Goal: Task Accomplishment & Management: Manage account settings

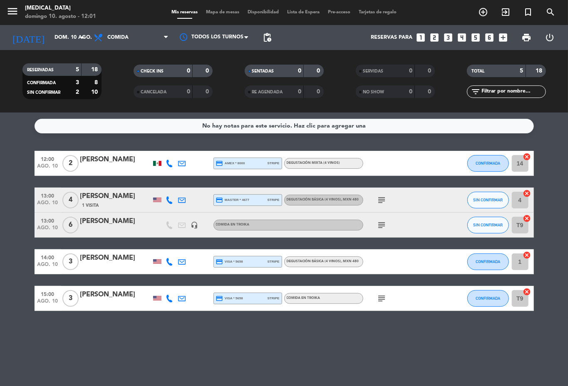
click at [381, 230] on div "subject" at bounding box center [401, 224] width 75 height 25
click at [380, 224] on icon "subject" at bounding box center [382, 225] width 10 height 10
click at [382, 200] on icon "subject" at bounding box center [382, 200] width 10 height 10
click at [384, 299] on icon "subject" at bounding box center [382, 298] width 10 height 10
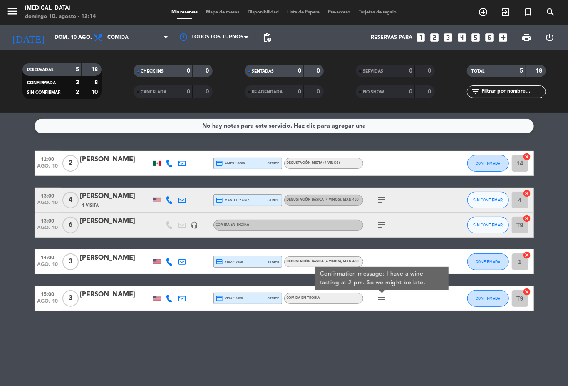
click at [0, 142] on div "No hay notas para este servicio. Haz clic para agregar una 12:00 [DATE] 2 [PERS…" at bounding box center [284, 248] width 568 height 273
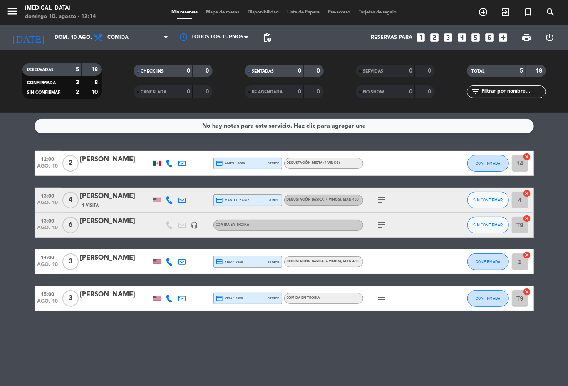
drag, startPoint x: 0, startPoint y: 242, endPoint x: 71, endPoint y: 209, distance: 77.9
click at [1, 239] on bookings-row "12:00 [DATE] 2 [PERSON_NAME] credit_card amex * 8000 stripe Degustación Mixta (…" at bounding box center [284, 231] width 568 height 160
click at [381, 198] on icon "subject" at bounding box center [382, 200] width 10 height 10
click at [273, 351] on div "No hay notas para este servicio. Haz clic para agregar una 12:00 [DATE] 2 [PERS…" at bounding box center [284, 248] width 568 height 273
click at [378, 197] on icon "subject" at bounding box center [382, 200] width 10 height 10
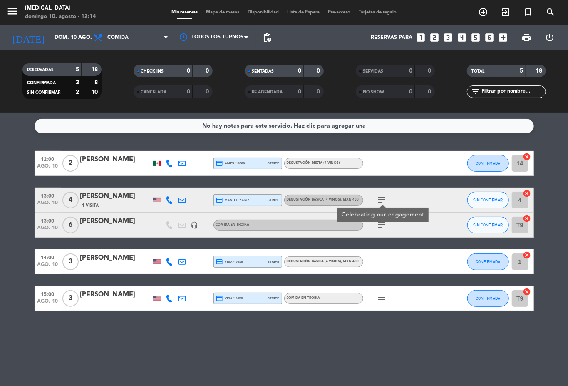
click at [264, 336] on div "No hay notas para este servicio. Haz clic para agregar una 12:00 [DATE] 2 [PERS…" at bounding box center [284, 248] width 568 height 273
click at [272, 336] on div "No hay notas para este servicio. Haz clic para agregar una 12:00 [DATE] 2 [PERS…" at bounding box center [284, 248] width 568 height 273
click at [326, 161] on span "Degustación Mixta (4 vinos)" at bounding box center [314, 162] width 54 height 3
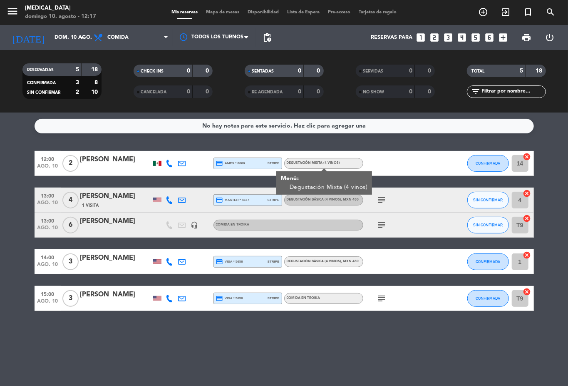
click at [380, 199] on icon "subject" at bounding box center [382, 200] width 10 height 10
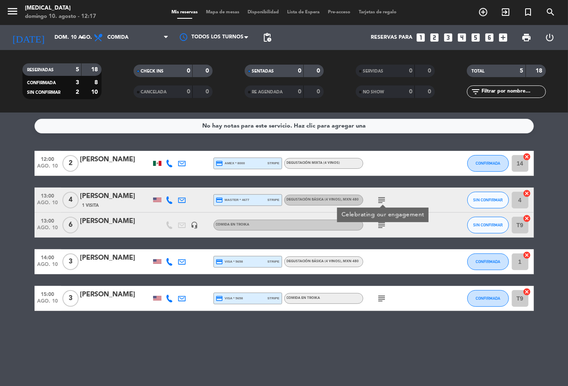
click at [384, 225] on icon "subject" at bounding box center [382, 225] width 10 height 10
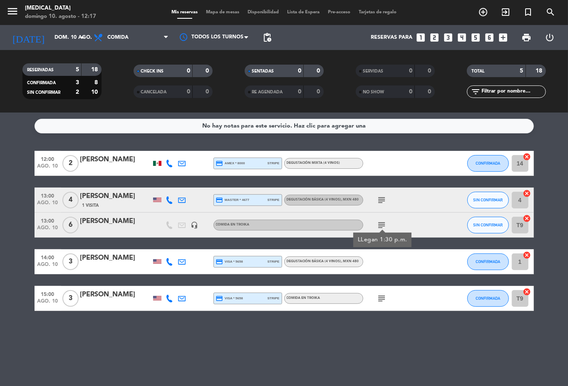
click at [384, 201] on icon "subject" at bounding box center [382, 200] width 10 height 10
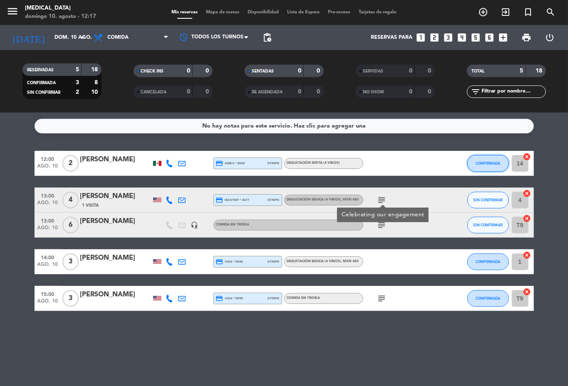
click at [481, 161] on span "CONFIRMADA" at bounding box center [488, 163] width 25 height 5
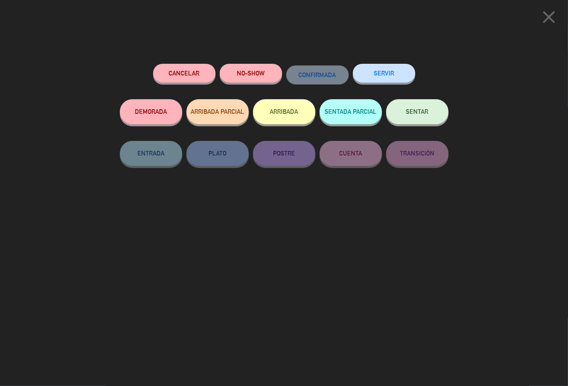
click at [394, 67] on button "SERVIR" at bounding box center [384, 73] width 62 height 19
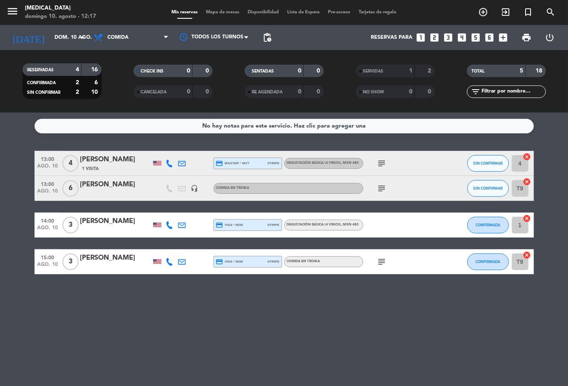
click at [378, 161] on icon "subject" at bounding box center [382, 163] width 10 height 10
click at [384, 187] on icon "subject" at bounding box center [382, 188] width 10 height 10
click at [124, 337] on div "No hay notas para este servicio. Haz clic para agregar una 13:00 [DATE] 4 [PERS…" at bounding box center [284, 248] width 568 height 273
click at [113, 331] on div "No hay notas para este servicio. Haz clic para agregar una 13:00 [DATE] 4 [PERS…" at bounding box center [284, 248] width 568 height 273
click at [559, 289] on div "No hay notas para este servicio. Haz clic para agregar una 13:00 [DATE] 4 [PERS…" at bounding box center [284, 248] width 568 height 273
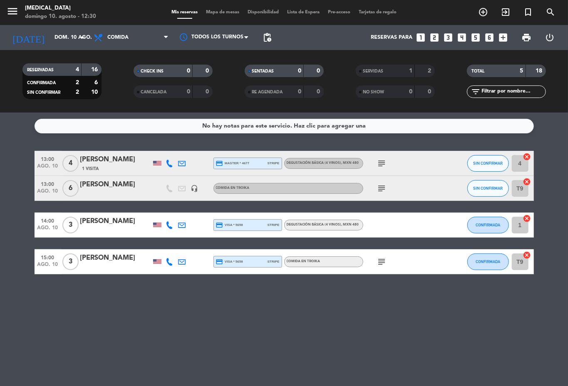
click at [92, 326] on div "No hay notas para este servicio. Haz clic para agregar una 13:00 [DATE] 4 [PERS…" at bounding box center [284, 248] width 568 height 273
click at [50, 37] on input "dom. 10 ago." at bounding box center [85, 37] width 70 height 14
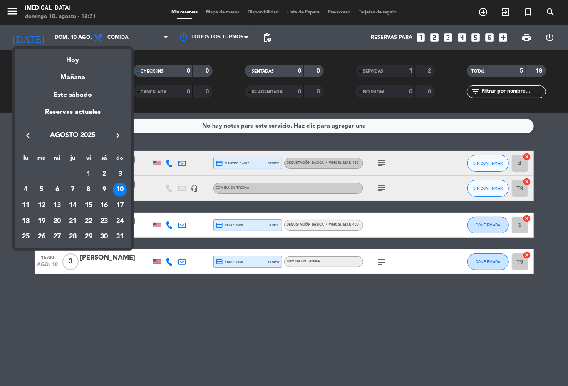
drag, startPoint x: 125, startPoint y: 299, endPoint x: 330, endPoint y: 273, distance: 206.5
click at [125, 300] on div at bounding box center [284, 193] width 568 height 386
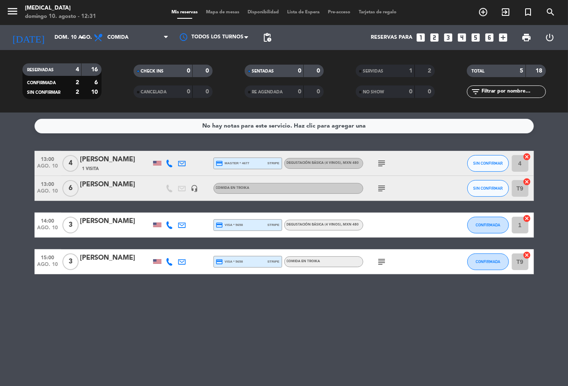
drag, startPoint x: 181, startPoint y: 321, endPoint x: 162, endPoint y: 300, distance: 27.4
click at [177, 321] on div "No hay notas para este servicio. Haz clic para agregar una 13:00 [DATE] 4 [PERS…" at bounding box center [284, 248] width 568 height 273
click at [77, 32] on icon "arrow_drop_down" at bounding box center [82, 37] width 10 height 10
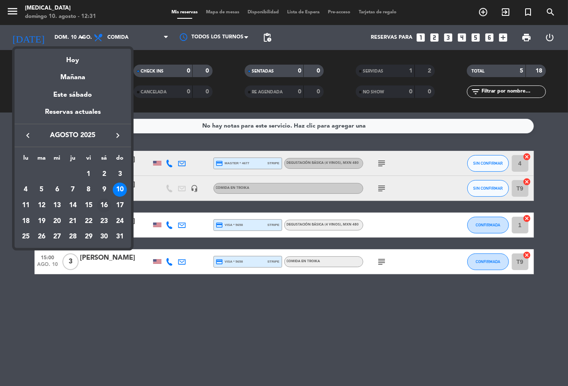
click at [107, 207] on div "16" at bounding box center [104, 205] width 14 height 14
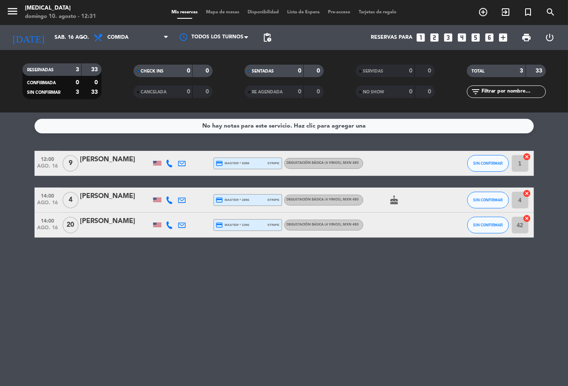
drag, startPoint x: 327, startPoint y: 291, endPoint x: 162, endPoint y: 262, distance: 167.5
click at [326, 291] on div "No hay notas para este servicio. Haz clic para agregar una 12:00 [DATE] 9 [PERS…" at bounding box center [284, 248] width 568 height 273
click at [73, 37] on input "sáb. 16 ago." at bounding box center [85, 37] width 70 height 14
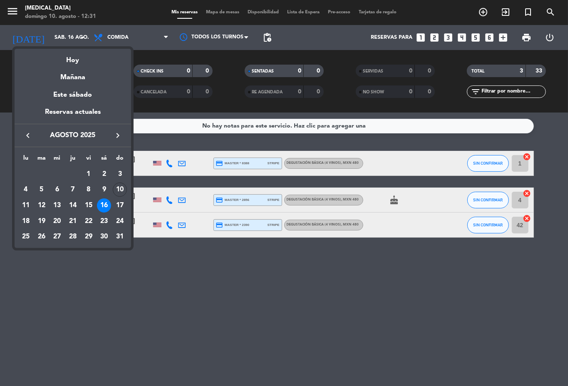
click at [97, 282] on div at bounding box center [284, 193] width 568 height 386
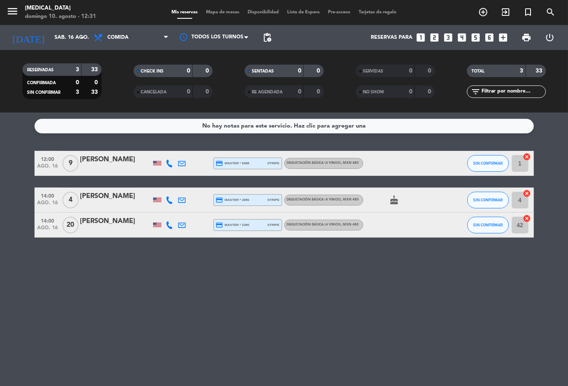
click at [40, 27] on div "[DATE] [DATE] arrow_drop_down" at bounding box center [47, 37] width 83 height 25
click at [50, 37] on input "sáb. 16 ago." at bounding box center [85, 37] width 70 height 14
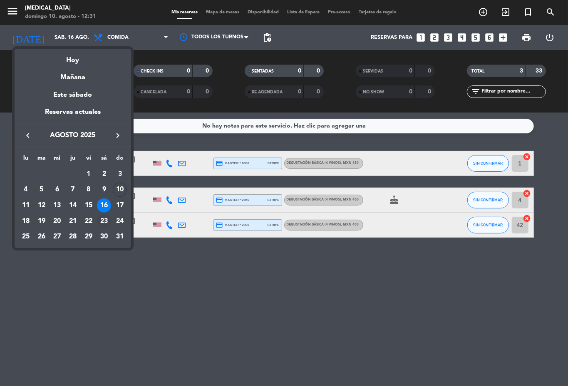
click at [101, 225] on div "23" at bounding box center [104, 221] width 14 height 14
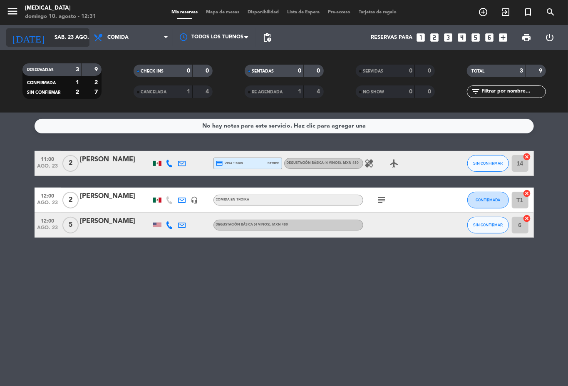
click at [62, 33] on input "sáb. 23 ago." at bounding box center [85, 37] width 70 height 14
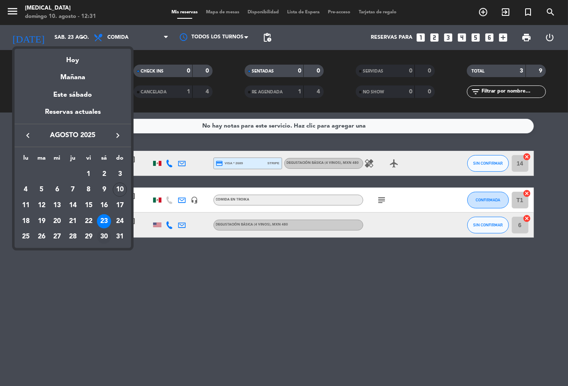
click at [107, 240] on div "30" at bounding box center [104, 236] width 14 height 14
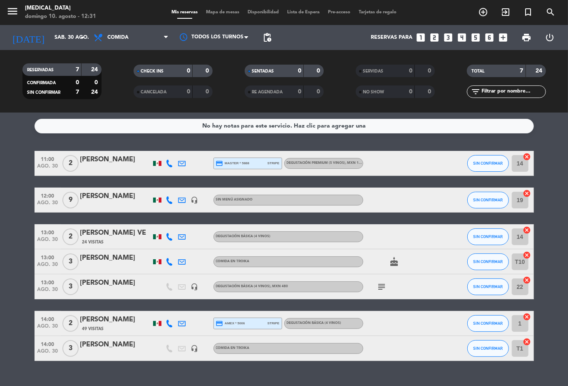
click at [0, 225] on bookings-row "11:00 [DATE] 2 [PERSON_NAME] credit_card master * 5888 stripe Degustación Premi…" at bounding box center [284, 256] width 568 height 210
click at [377, 284] on icon "subject" at bounding box center [382, 287] width 10 height 10
click at [2, 232] on bookings-row "11:00 [DATE] 2 [PERSON_NAME] credit_card master * 5888 stripe Degustación Premi…" at bounding box center [284, 256] width 568 height 210
click at [50, 33] on input "sáb. 30 ago." at bounding box center [85, 37] width 70 height 14
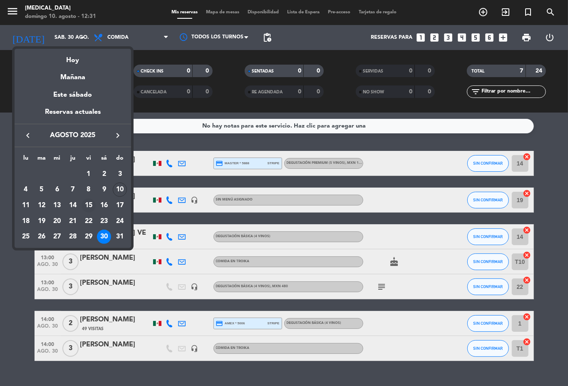
click at [90, 207] on div "15" at bounding box center [89, 205] width 14 height 14
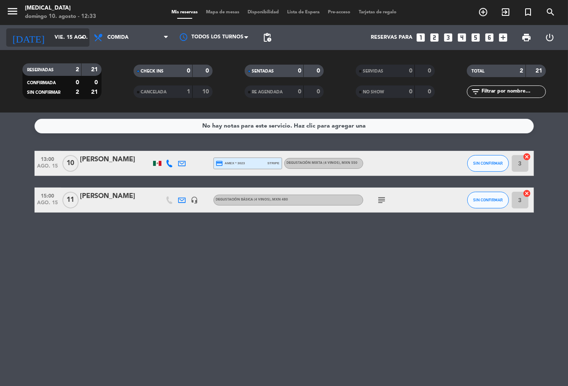
click at [59, 40] on input "vie. 15 ago." at bounding box center [85, 37] width 70 height 14
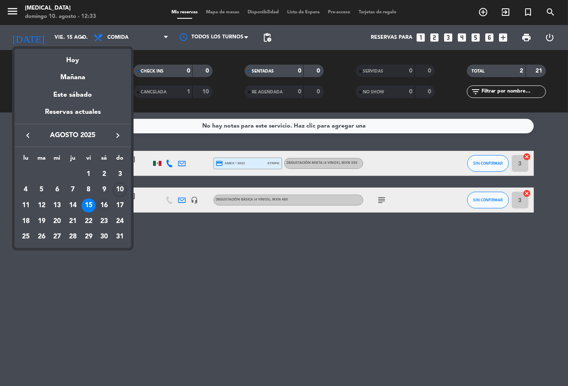
click at [105, 207] on div "16" at bounding box center [104, 205] width 14 height 14
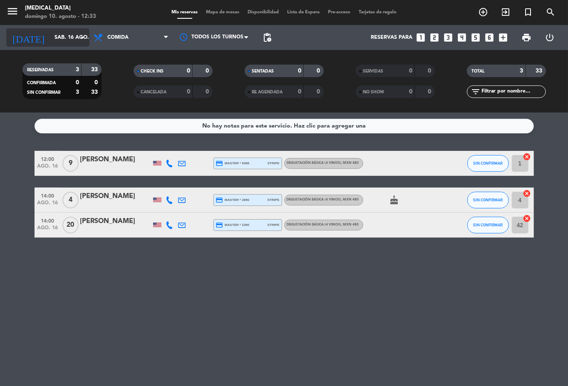
click at [50, 39] on input "sáb. 16 ago." at bounding box center [85, 37] width 70 height 14
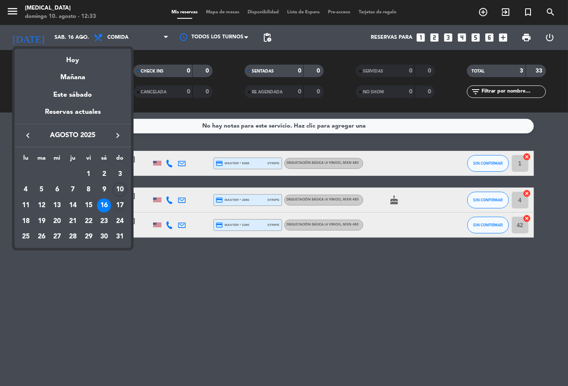
click at [122, 205] on div "17" at bounding box center [120, 205] width 14 height 14
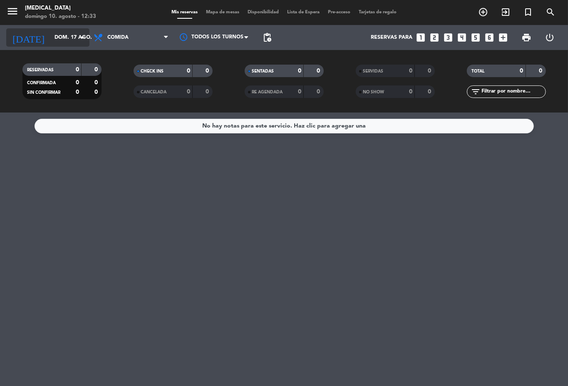
click at [67, 30] on input "dom. 17 ago." at bounding box center [85, 37] width 70 height 14
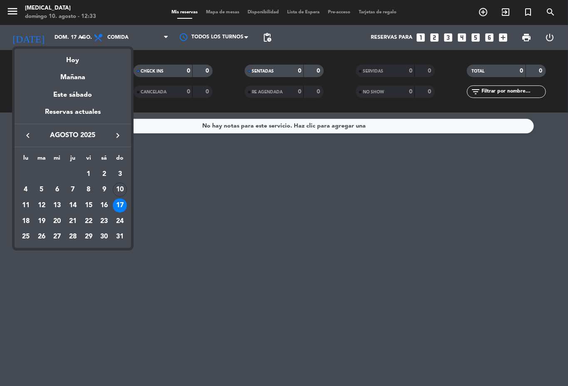
click at [230, 279] on div at bounding box center [284, 193] width 568 height 386
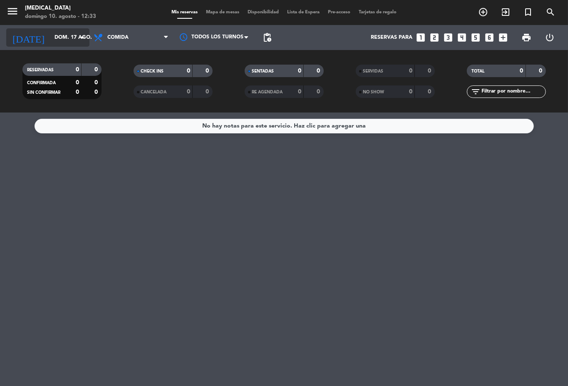
click at [65, 36] on input "dom. 17 ago." at bounding box center [85, 37] width 70 height 14
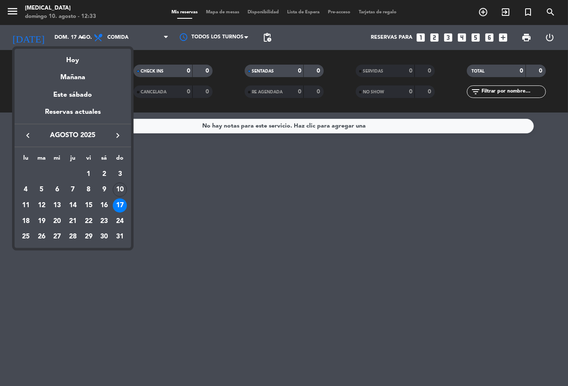
click at [142, 222] on div at bounding box center [284, 193] width 568 height 386
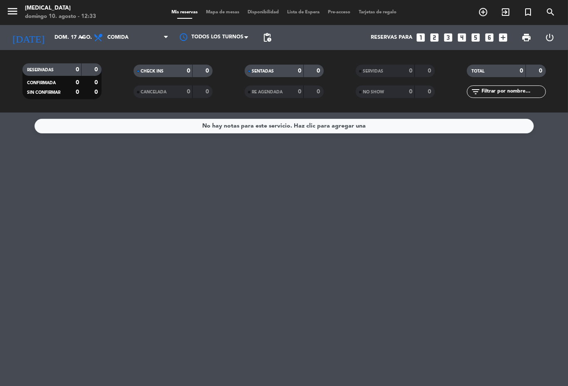
click at [157, 228] on div "No hay notas para este servicio. Haz clic para agregar una" at bounding box center [284, 248] width 568 height 273
click at [122, 236] on div "No hay notas para este servicio. Haz clic para agregar una" at bounding box center [284, 248] width 568 height 273
drag, startPoint x: 122, startPoint y: 236, endPoint x: 568, endPoint y: 372, distance: 466.0
click at [132, 236] on div "No hay notas para este servicio. Haz clic para agregar una" at bounding box center [284, 248] width 568 height 273
drag, startPoint x: 9, startPoint y: 234, endPoint x: 81, endPoint y: 202, distance: 78.9
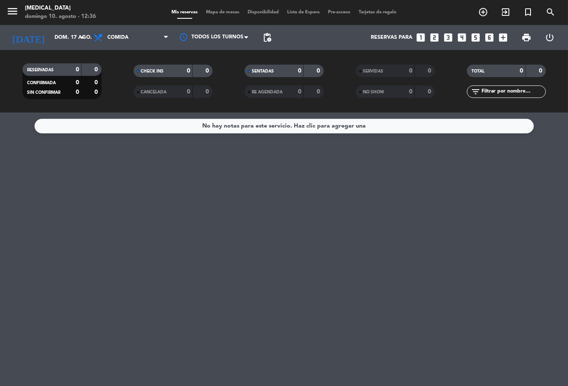
click at [10, 233] on div "No hay notas para este servicio. Haz clic para agregar una" at bounding box center [284, 248] width 568 height 273
drag, startPoint x: 112, startPoint y: 242, endPoint x: 122, endPoint y: 220, distance: 23.3
click at [115, 233] on div "No hay notas para este servicio. Haz clic para agregar una" at bounding box center [284, 248] width 568 height 273
click at [144, 16] on div "Mis reservas Mapa de mesas Disponibilidad Lista de Espera Pre-acceso Tarjetas d…" at bounding box center [284, 12] width 284 height 7
click at [50, 33] on input "dom. 17 ago." at bounding box center [85, 37] width 70 height 14
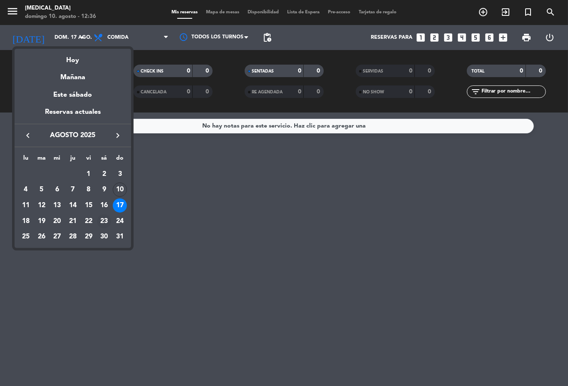
click at [105, 221] on div "23" at bounding box center [104, 221] width 14 height 14
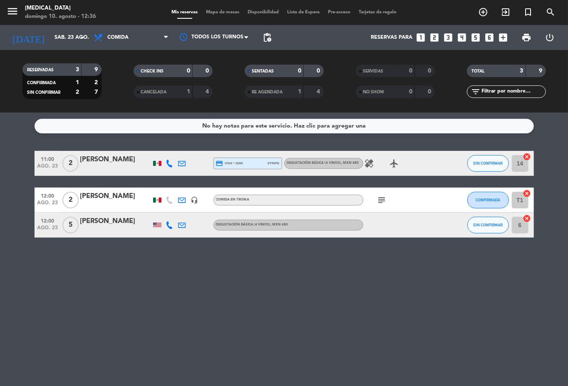
click at [382, 196] on icon "subject" at bounding box center [382, 200] width 10 height 10
click at [354, 283] on div "No hay notas para este servicio. Haz clic para agregar una 11:00 [DATE] 2 [PERS…" at bounding box center [284, 248] width 568 height 273
click at [59, 41] on input "sáb. 23 ago." at bounding box center [85, 37] width 70 height 14
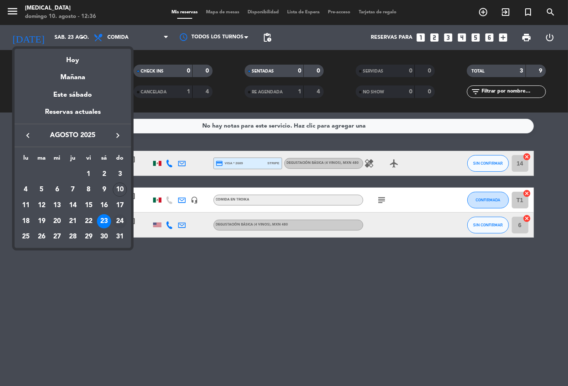
click at [122, 224] on div "24" at bounding box center [120, 221] width 14 height 14
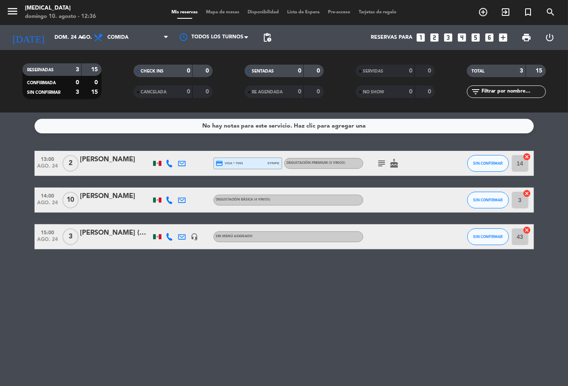
click at [382, 160] on icon "subject" at bounding box center [382, 163] width 10 height 10
drag, startPoint x: 309, startPoint y: 305, endPoint x: 165, endPoint y: 192, distance: 182.4
click at [305, 305] on div "No hay notas para este servicio. Haz clic para agregar una 13:00 [DATE] 2 [PERS…" at bounding box center [284, 248] width 568 height 273
click at [50, 34] on input "dom. 24 ago." at bounding box center [85, 37] width 70 height 14
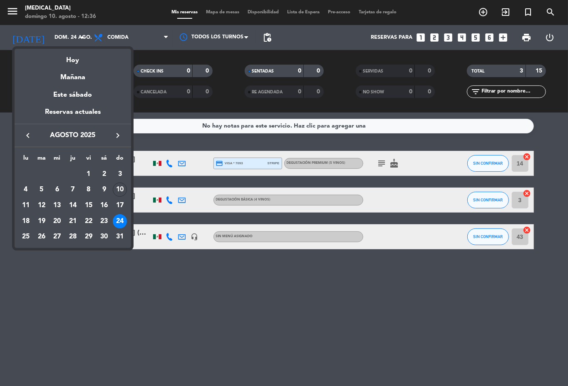
drag, startPoint x: 125, startPoint y: 258, endPoint x: 126, endPoint y: 248, distance: 10.0
click at [126, 257] on div at bounding box center [284, 193] width 568 height 386
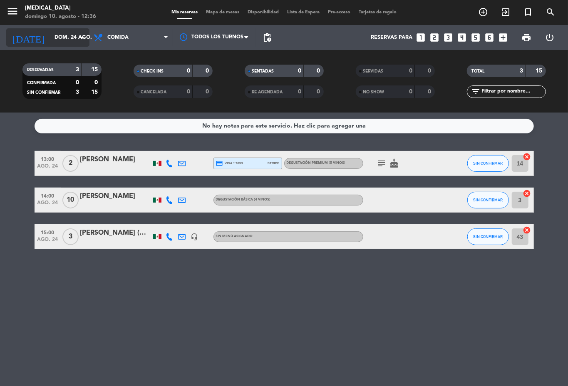
click at [50, 32] on input "dom. 24 ago." at bounding box center [85, 37] width 70 height 14
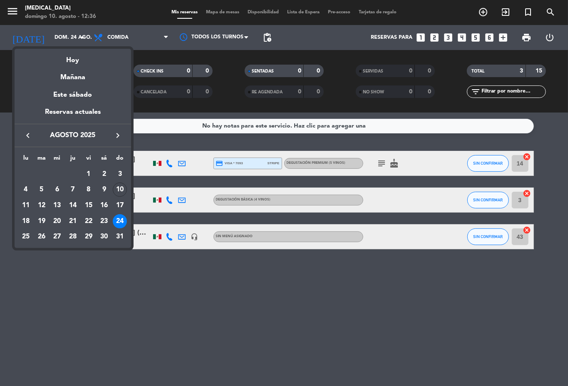
click at [147, 332] on div at bounding box center [284, 193] width 568 height 386
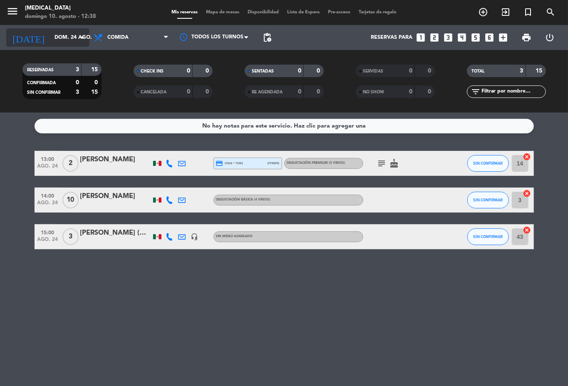
click at [32, 28] on div "[DATE] [DATE] arrow_drop_down" at bounding box center [47, 37] width 83 height 18
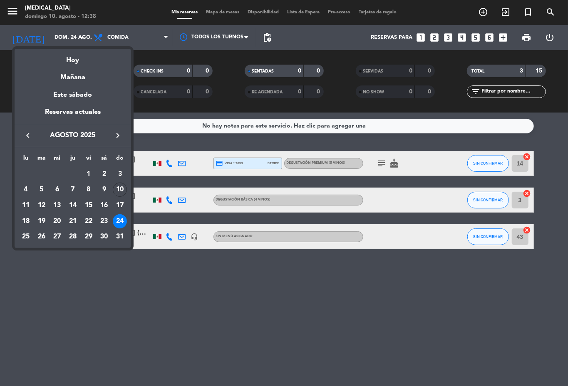
click at [144, 277] on div at bounding box center [284, 193] width 568 height 386
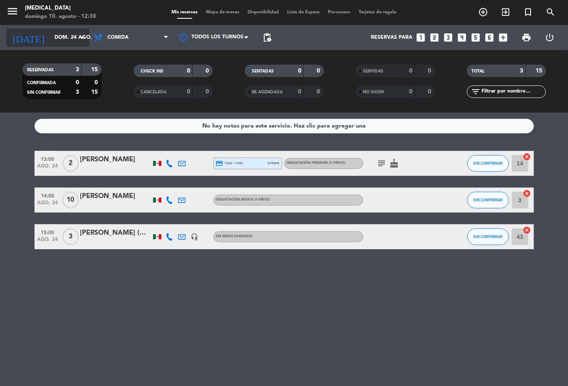
click at [50, 37] on input "dom. 24 ago." at bounding box center [85, 37] width 70 height 14
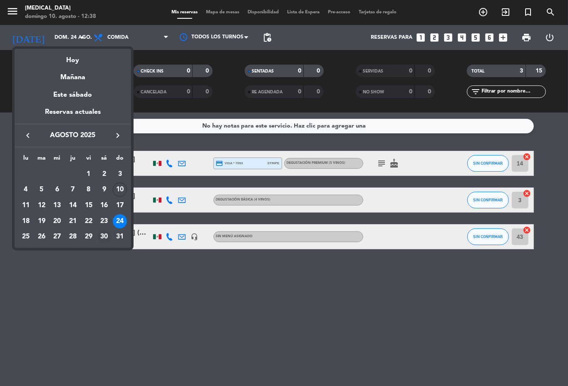
click at [102, 236] on div "30" at bounding box center [104, 236] width 14 height 14
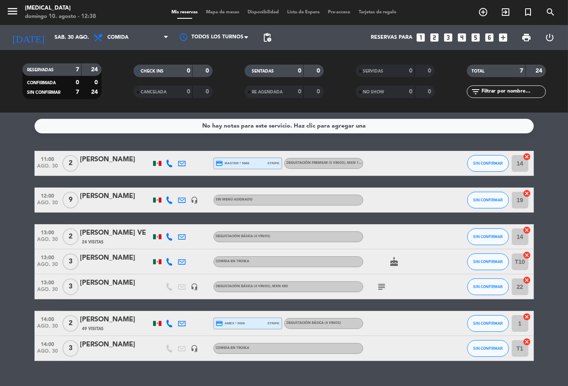
click at [7, 217] on bookings-row "11:00 [DATE] 2 [PERSON_NAME] credit_card master * 5888 stripe Degustación Premi…" at bounding box center [284, 256] width 568 height 210
click at [0, 239] on bookings-row "11:00 [DATE] 2 [PERSON_NAME] credit_card master * 5888 stripe Degustación Premi…" at bounding box center [284, 256] width 568 height 210
click at [44, 374] on div "No hay notas para este servicio. Haz clic para agregar una 11:00 [DATE] 2 [PERS…" at bounding box center [284, 248] width 568 height 273
click at [61, 42] on input "sáb. 30 ago." at bounding box center [85, 37] width 70 height 14
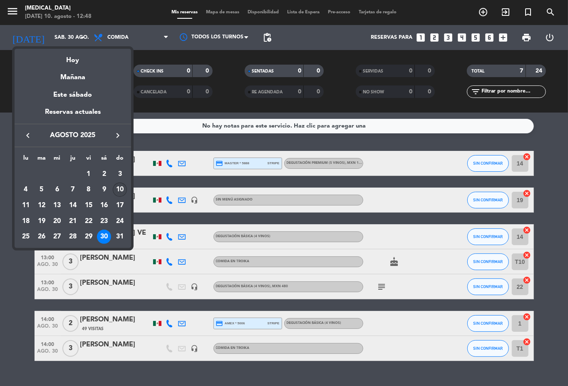
click at [124, 187] on div "10" at bounding box center [120, 189] width 14 height 14
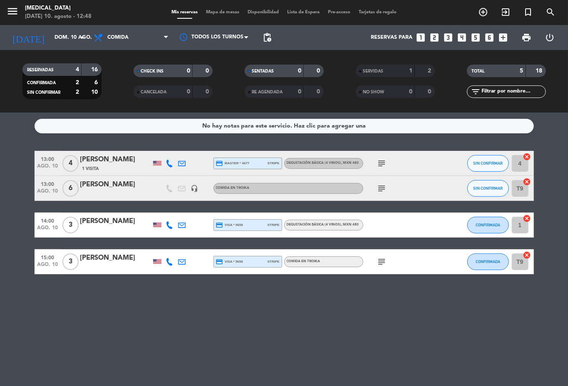
click at [384, 163] on icon "subject" at bounding box center [382, 163] width 10 height 10
click at [385, 192] on icon "subject" at bounding box center [382, 188] width 10 height 10
click at [382, 167] on icon "subject" at bounding box center [382, 163] width 10 height 10
click at [429, 191] on div "subject" at bounding box center [401, 188] width 75 height 25
click at [383, 189] on icon "subject" at bounding box center [382, 188] width 10 height 10
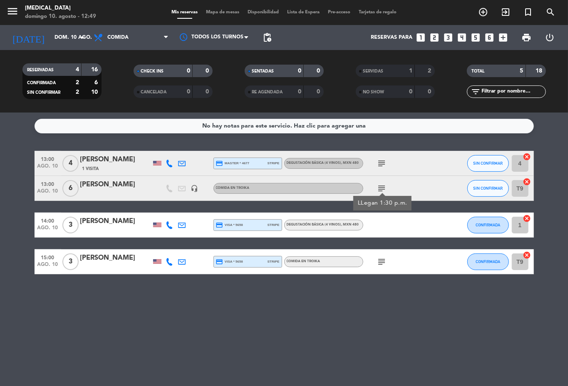
click at [407, 255] on div "subject" at bounding box center [401, 261] width 75 height 25
click at [379, 265] on icon "subject" at bounding box center [382, 262] width 10 height 10
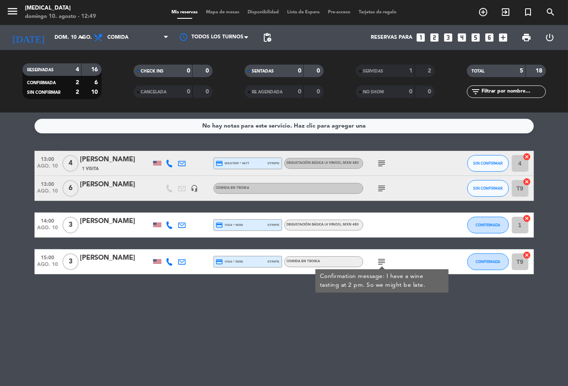
click at [408, 257] on div "subject Confirmation message: I have a wine tasting at 2 pm. So we might be lat…" at bounding box center [401, 261] width 75 height 25
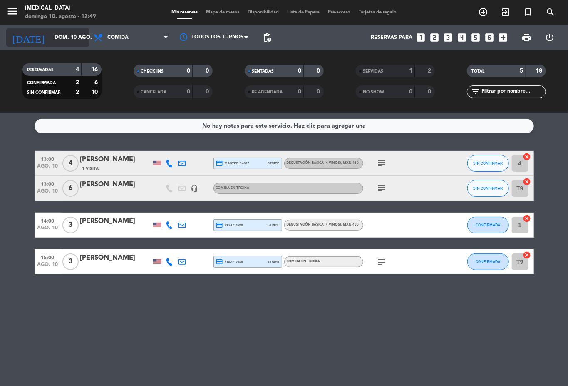
click at [61, 42] on input "dom. 10 ago." at bounding box center [85, 37] width 70 height 14
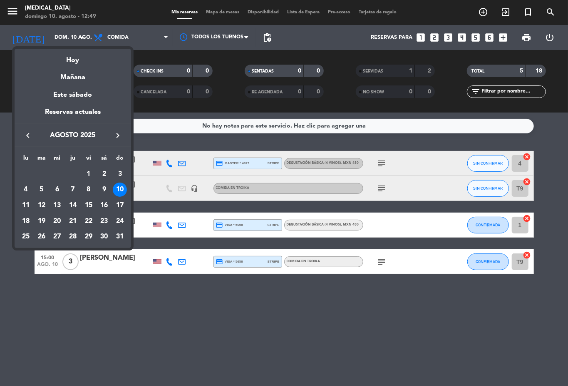
click at [386, 225] on div at bounding box center [284, 193] width 568 height 386
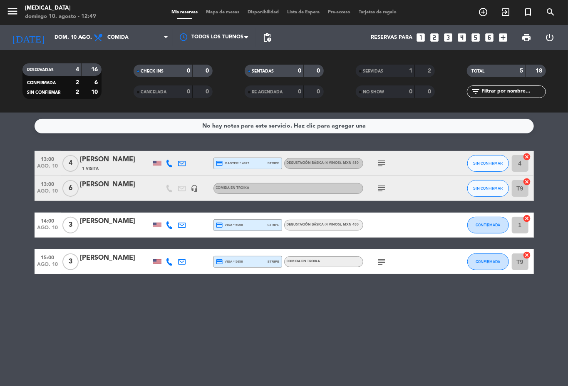
click at [383, 165] on icon "subject" at bounding box center [382, 163] width 10 height 10
click at [384, 190] on icon "subject" at bounding box center [382, 188] width 10 height 10
click at [336, 163] on span "Degustación Básica (4 vinos) , MXN 480" at bounding box center [323, 162] width 72 height 3
click at [382, 164] on icon "subject" at bounding box center [382, 163] width 10 height 10
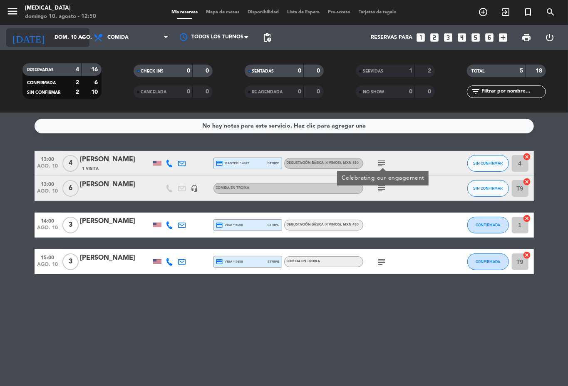
click at [73, 42] on input "dom. 10 ago." at bounding box center [85, 37] width 70 height 14
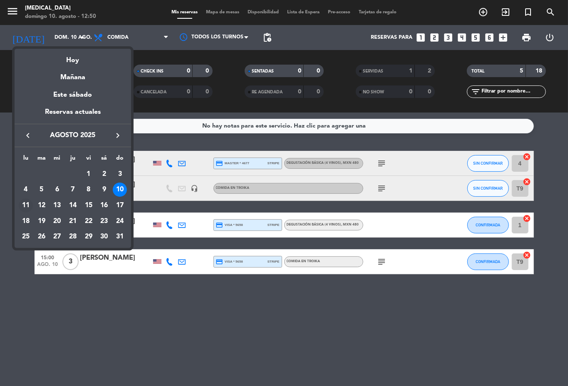
click at [25, 203] on div "11" at bounding box center [26, 205] width 14 height 14
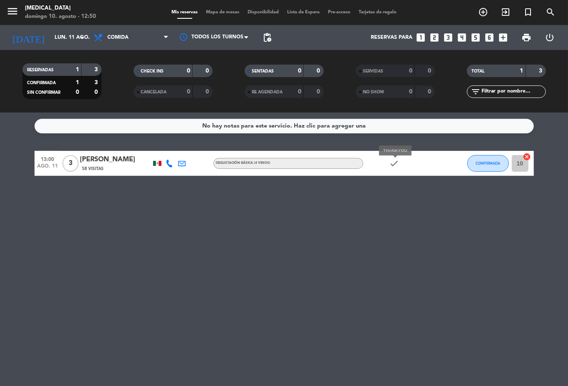
click at [393, 165] on icon "check" at bounding box center [395, 163] width 10 height 10
click at [391, 162] on icon "check" at bounding box center [395, 163] width 10 height 10
click at [381, 222] on div "No hay notas para este servicio. Haz clic para agregar una 13:00 [DATE] 3 [PERS…" at bounding box center [284, 248] width 568 height 273
click at [185, 162] on icon at bounding box center [182, 162] width 7 height 7
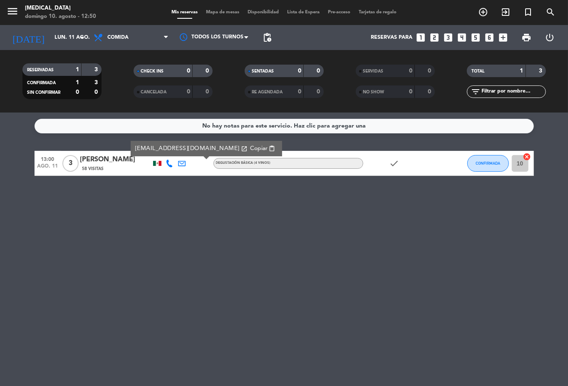
click at [172, 162] on icon at bounding box center [169, 162] width 7 height 7
click at [179, 201] on div "No hay notas para este servicio. Haz clic para agregar una 13:00 [DATE] 3 [PERS…" at bounding box center [284, 248] width 568 height 273
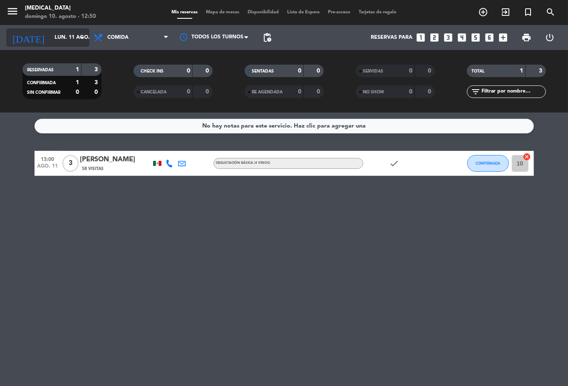
click at [64, 40] on input "lun. 11 ago." at bounding box center [85, 37] width 70 height 14
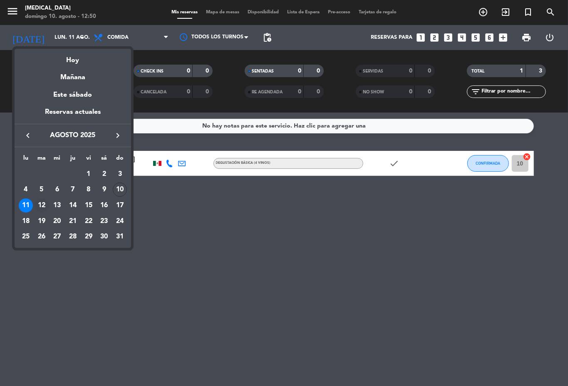
click at [37, 207] on div "12" at bounding box center [42, 205] width 14 height 14
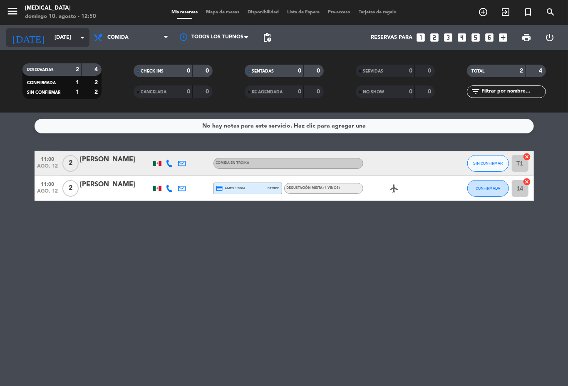
click at [55, 44] on input "[DATE]" at bounding box center [85, 37] width 70 height 14
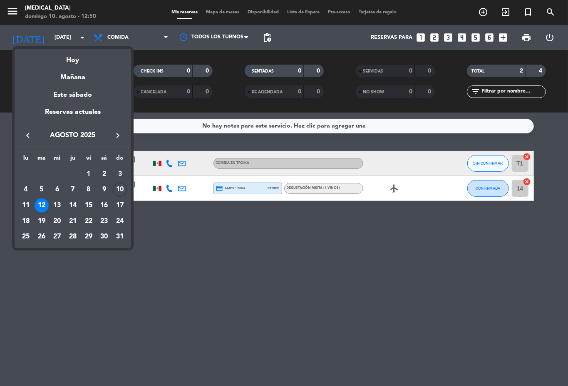
click at [184, 180] on div at bounding box center [284, 193] width 568 height 386
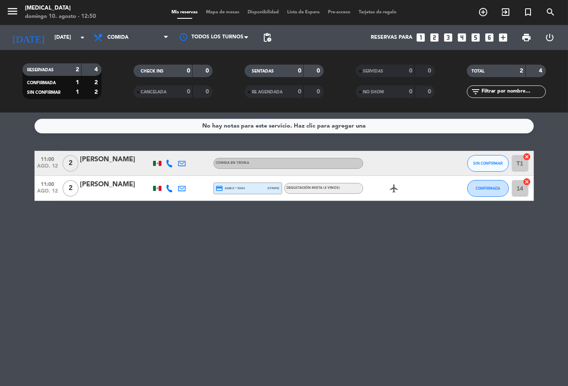
click at [168, 184] on icon at bounding box center [169, 187] width 7 height 7
click at [167, 155] on div at bounding box center [170, 163] width 12 height 25
drag, startPoint x: 170, startPoint y: 161, endPoint x: 175, endPoint y: 163, distance: 5.6
click at [172, 161] on icon at bounding box center [169, 162] width 7 height 7
click at [194, 214] on div "No hay notas para este servicio. Haz clic para agregar una 11:00 [DATE] 2 [PERS…" at bounding box center [284, 248] width 568 height 273
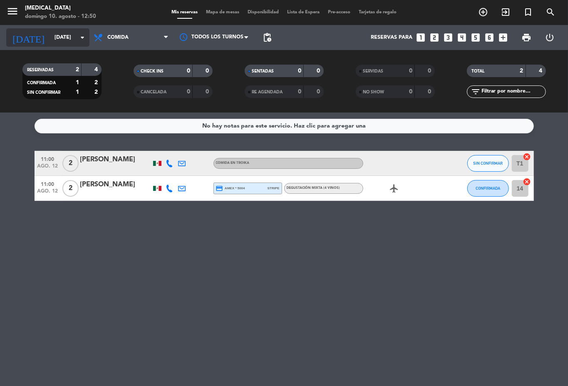
click at [57, 41] on input "[DATE]" at bounding box center [85, 37] width 70 height 14
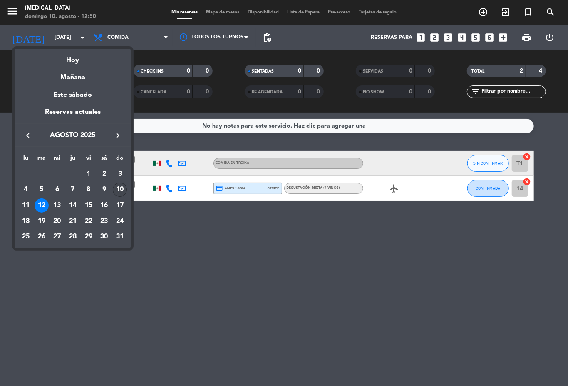
click at [122, 187] on div "10" at bounding box center [120, 189] width 14 height 14
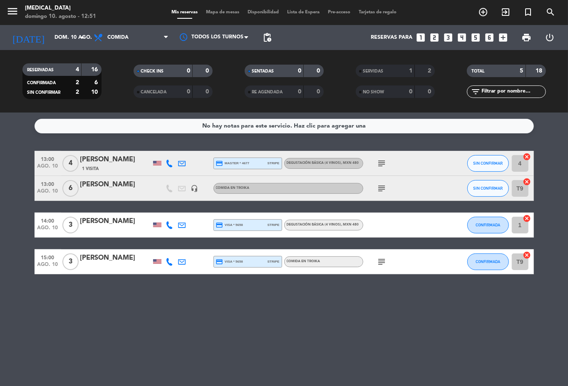
click at [375, 72] on span "SERVIDAS" at bounding box center [374, 71] width 20 height 4
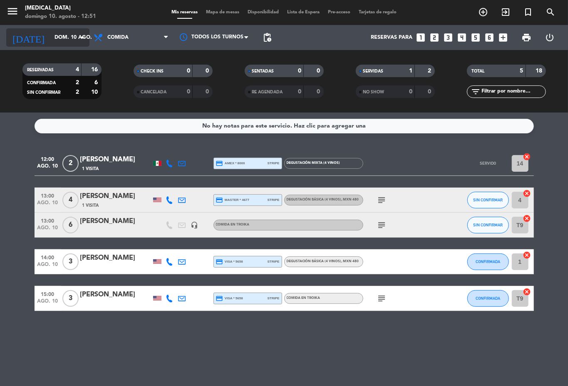
click at [79, 37] on icon "arrow_drop_down" at bounding box center [82, 37] width 10 height 10
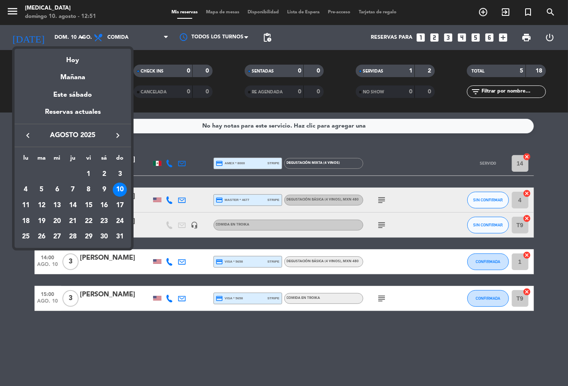
click at [25, 207] on div "11" at bounding box center [26, 205] width 14 height 14
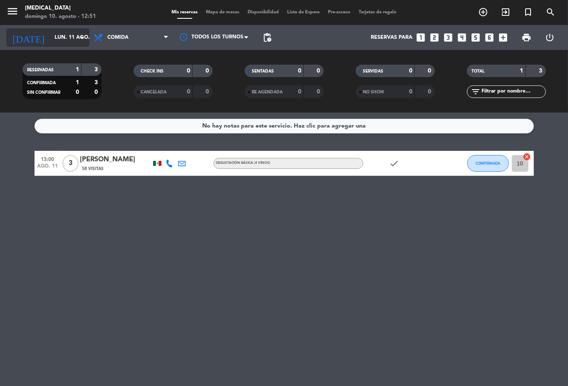
click at [64, 39] on input "lun. 11 ago." at bounding box center [85, 37] width 70 height 14
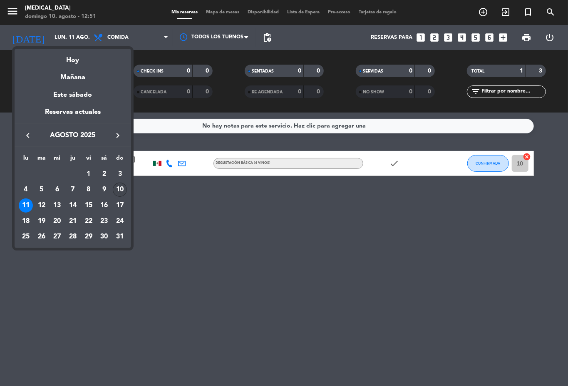
click at [117, 190] on div "10" at bounding box center [120, 189] width 14 height 14
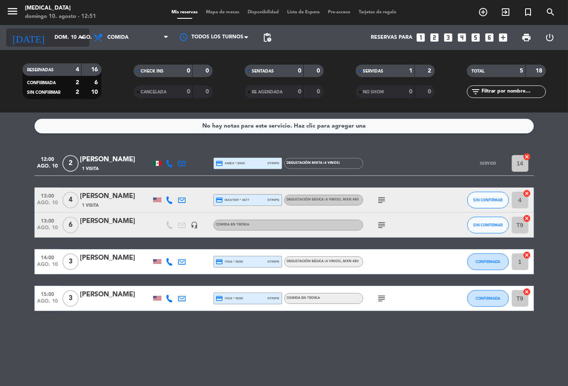
click at [82, 42] on icon "arrow_drop_down" at bounding box center [82, 37] width 10 height 10
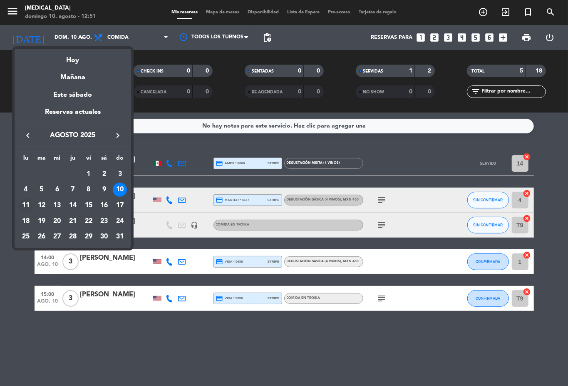
click at [30, 207] on div "11" at bounding box center [26, 205] width 14 height 14
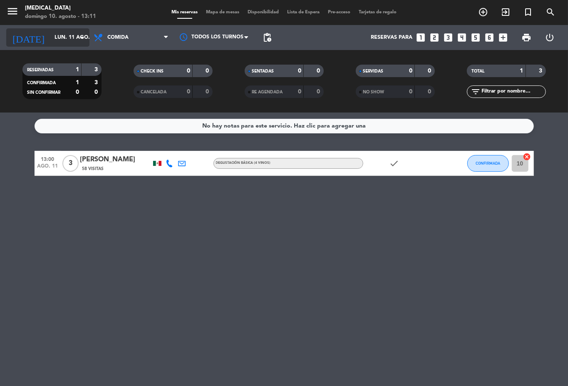
click at [68, 37] on input "lun. 11 ago." at bounding box center [85, 37] width 70 height 14
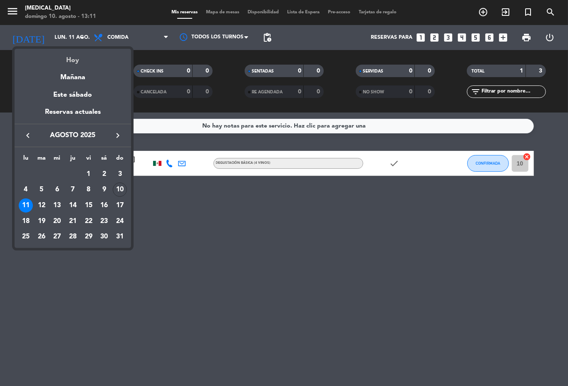
click at [67, 56] on div "Hoy" at bounding box center [73, 57] width 117 height 17
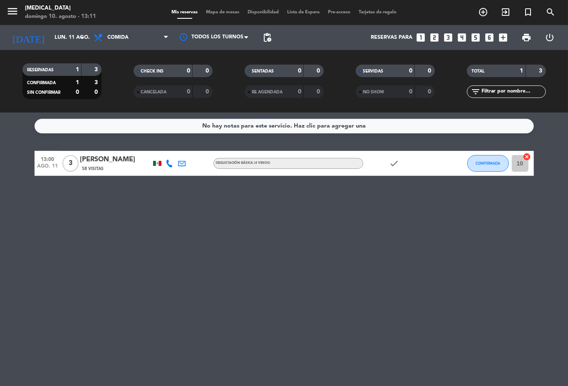
type input "dom. 10 ago."
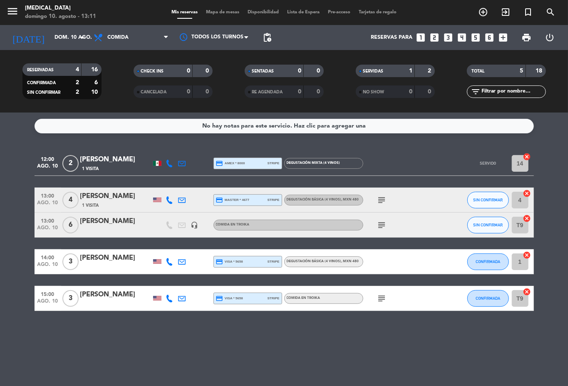
click at [382, 202] on icon "subject" at bounding box center [382, 200] width 10 height 10
click at [380, 217] on div "Celebrating our engagement" at bounding box center [382, 214] width 83 height 9
click at [379, 222] on icon "subject" at bounding box center [382, 225] width 10 height 10
click at [114, 193] on div "[PERSON_NAME]" at bounding box center [115, 196] width 71 height 11
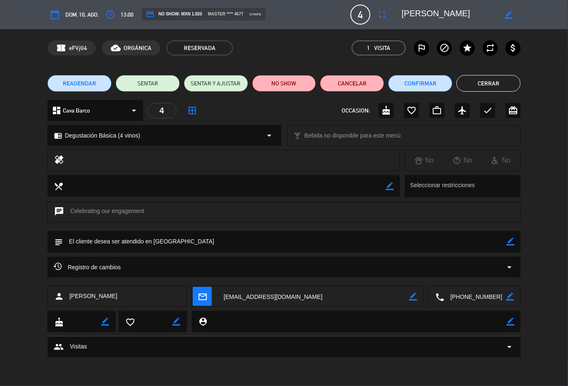
click at [477, 85] on button "Cerrar" at bounding box center [489, 83] width 64 height 17
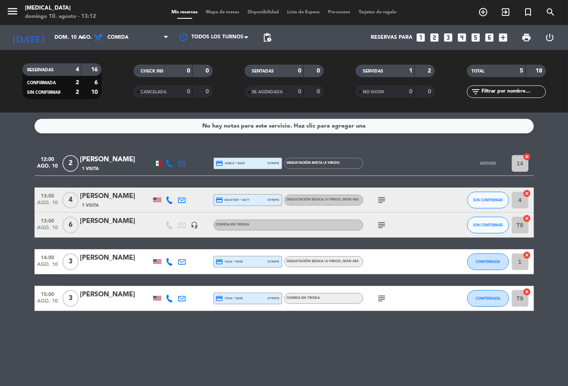
click at [381, 202] on icon "subject" at bounding box center [382, 200] width 10 height 10
click at [384, 224] on icon "subject" at bounding box center [382, 225] width 10 height 10
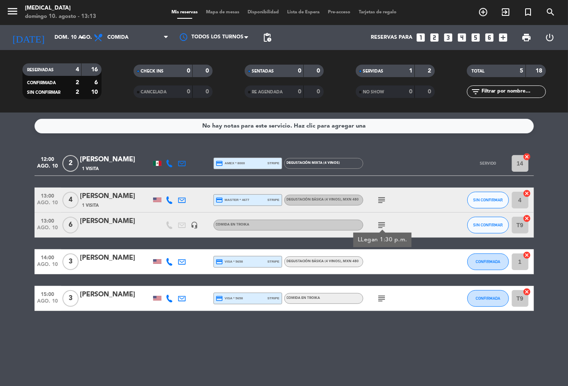
click at [379, 298] on icon "subject" at bounding box center [382, 298] width 10 height 10
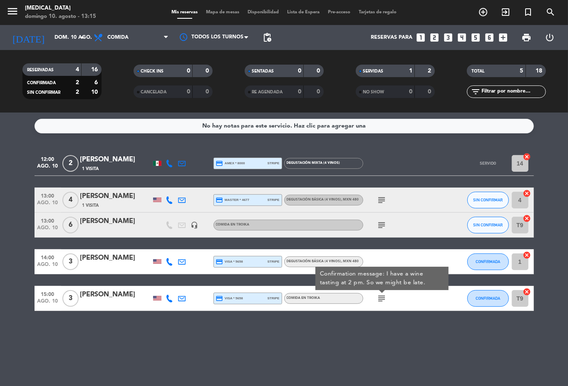
click at [382, 199] on icon "subject" at bounding box center [382, 200] width 10 height 10
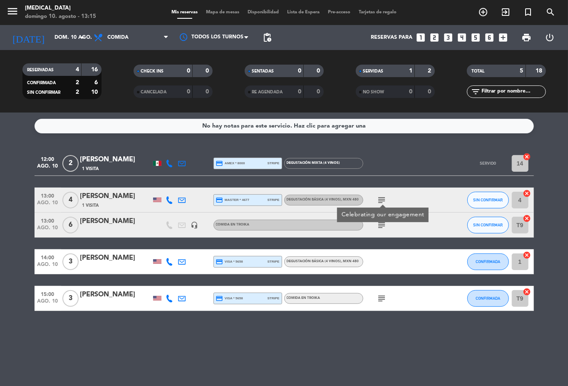
click at [382, 199] on icon "subject" at bounding box center [382, 200] width 10 height 10
click at [385, 200] on icon "subject" at bounding box center [382, 200] width 10 height 10
click at [381, 199] on icon "subject" at bounding box center [382, 200] width 10 height 10
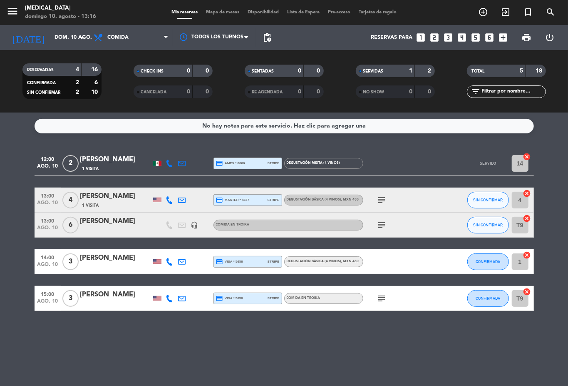
click at [383, 196] on icon "subject" at bounding box center [382, 200] width 10 height 10
click at [379, 200] on icon "subject" at bounding box center [382, 200] width 10 height 10
click at [377, 202] on icon "subject" at bounding box center [382, 200] width 10 height 10
click at [477, 194] on button "SIN CONFIRMAR" at bounding box center [489, 200] width 42 height 17
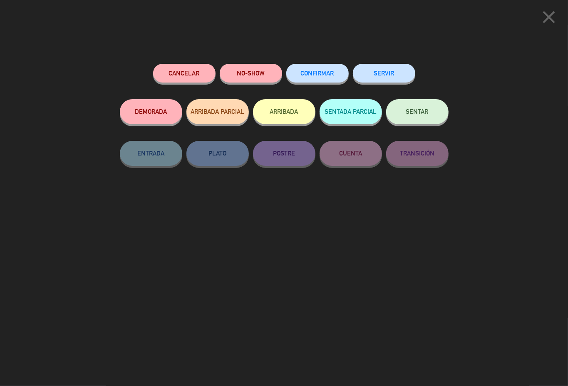
click at [396, 79] on button "SERVIR" at bounding box center [384, 73] width 62 height 19
